Goal: Task Accomplishment & Management: Manage account settings

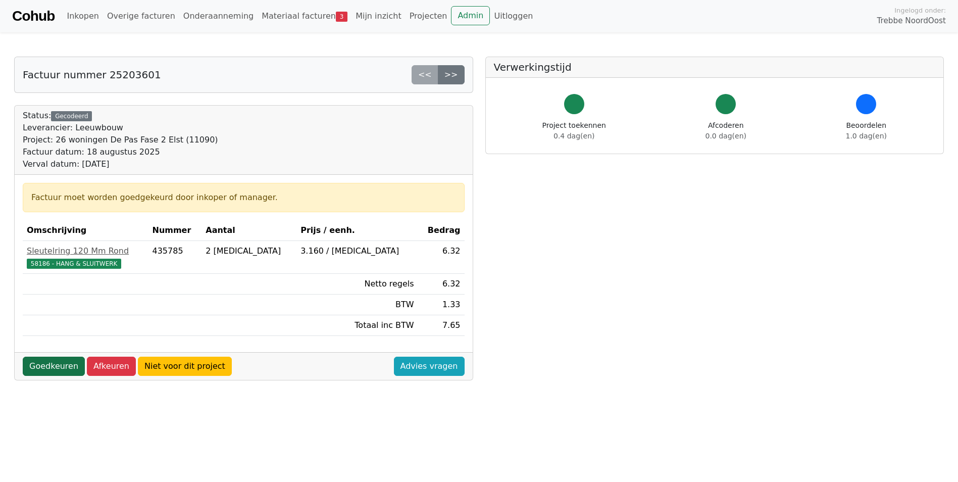
click at [52, 364] on link "Goedkeuren" at bounding box center [54, 366] width 62 height 19
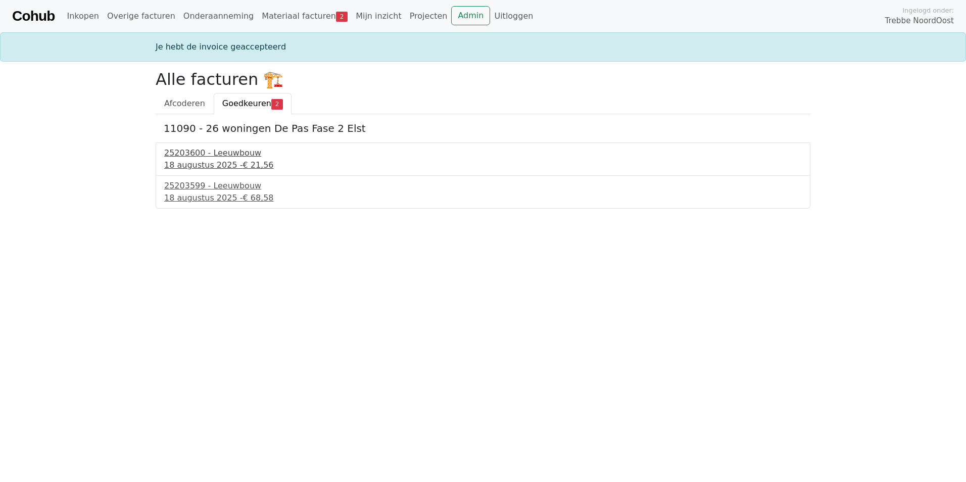
click at [213, 167] on div "18 augustus 2025 - € 21,56" at bounding box center [482, 165] width 637 height 12
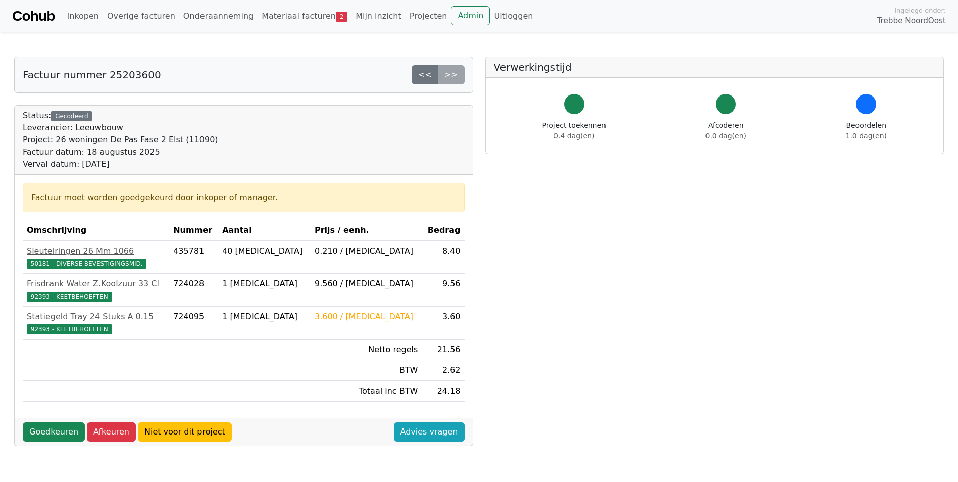
click at [52, 420] on div "Goedkeuren Afkeuren Niet voor dit project Advies vragen" at bounding box center [244, 432] width 458 height 28
click at [52, 430] on link "Goedkeuren" at bounding box center [54, 431] width 62 height 19
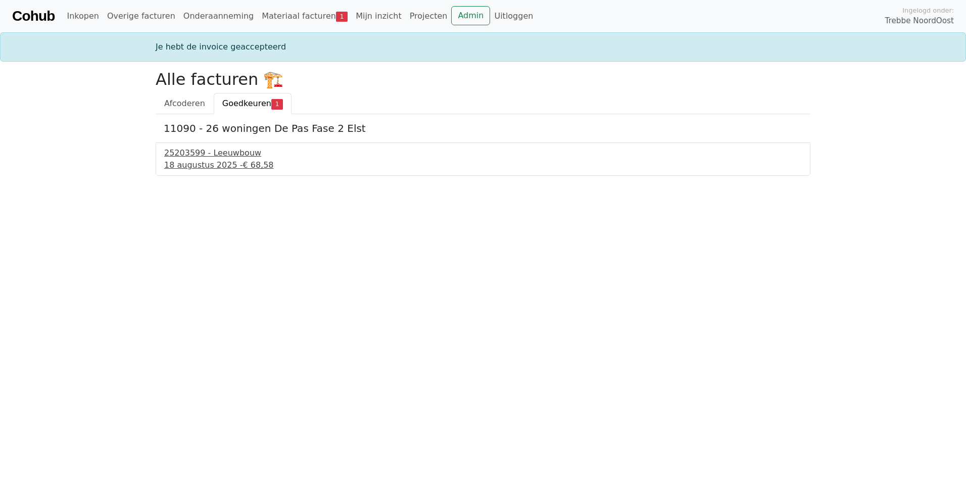
click at [230, 160] on div "18 augustus 2025 - € 68,58" at bounding box center [482, 165] width 637 height 12
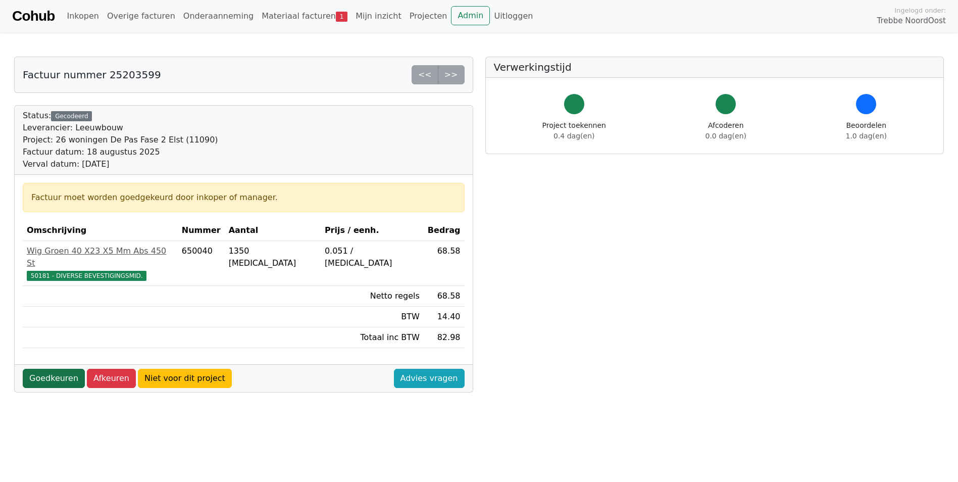
click at [50, 369] on link "Goedkeuren" at bounding box center [54, 378] width 62 height 19
